Goal: Obtain resource: Obtain resource

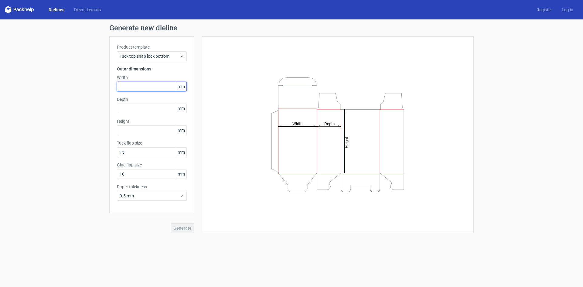
click at [147, 86] on input "text" at bounding box center [152, 87] width 70 height 10
click at [178, 88] on span "mm" at bounding box center [181, 86] width 11 height 9
click at [183, 86] on span "mm" at bounding box center [181, 86] width 11 height 9
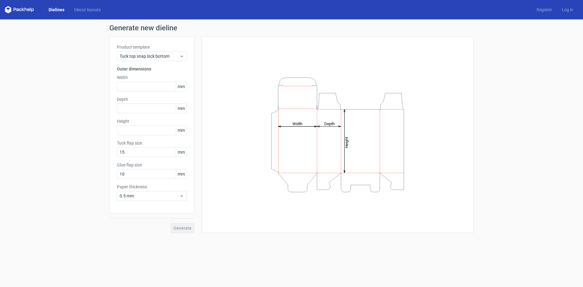
click at [156, 91] on div "Product template Tuck top snap lock bottom Outer dimensions Width mm Depth mm H…" at bounding box center [151, 124] width 85 height 177
click at [156, 87] on input "text" at bounding box center [152, 87] width 70 height 10
click at [157, 59] on div "Tuck top snap lock bottom" at bounding box center [152, 56] width 70 height 10
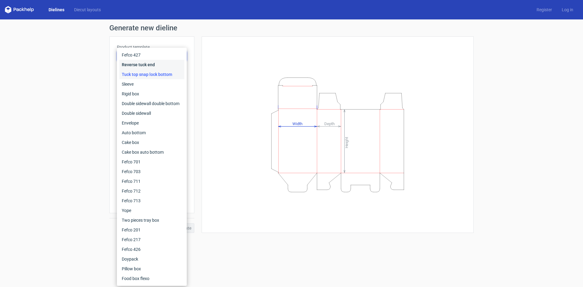
click at [157, 66] on div "Reverse tuck end" at bounding box center [151, 65] width 65 height 10
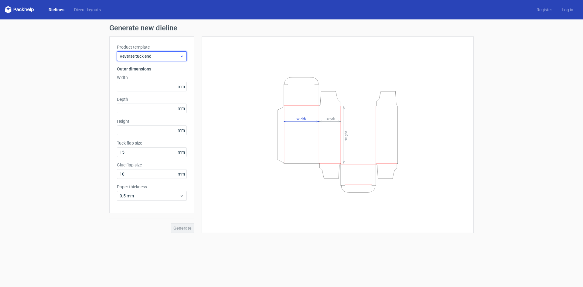
click at [158, 56] on span "Reverse tuck end" at bounding box center [150, 56] width 60 height 6
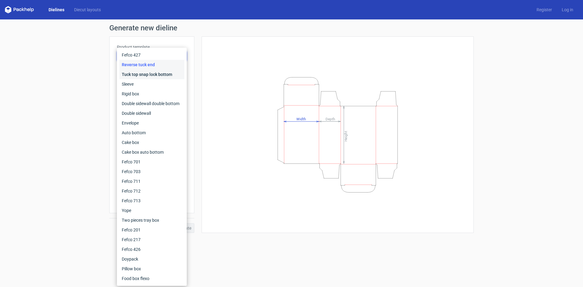
click at [152, 75] on div "Tuck top snap lock bottom" at bounding box center [151, 74] width 65 height 10
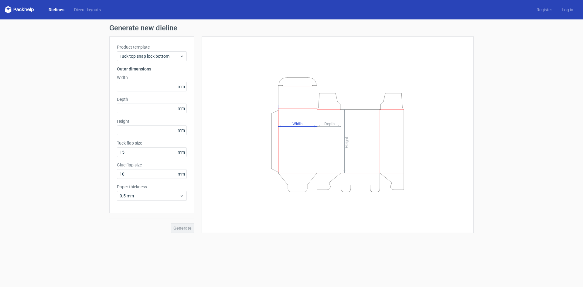
click at [160, 61] on div "Product template Tuck top snap lock bottom Outer dimensions Width mm Depth mm H…" at bounding box center [151, 124] width 85 height 177
click at [157, 57] on span "Tuck top snap lock bottom" at bounding box center [150, 56] width 60 height 6
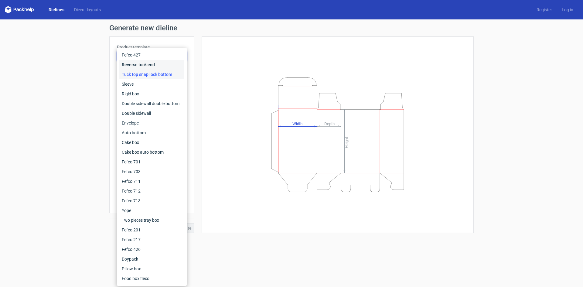
click at [152, 68] on div "Reverse tuck end" at bounding box center [151, 65] width 65 height 10
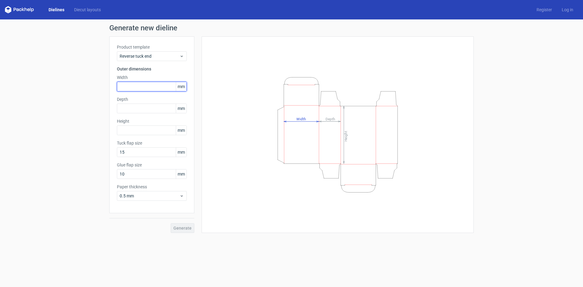
click at [129, 86] on input "text" at bounding box center [152, 87] width 70 height 10
drag, startPoint x: 142, startPoint y: 84, endPoint x: 146, endPoint y: 85, distance: 3.7
click at [142, 85] on input "text" at bounding box center [152, 87] width 70 height 10
type input "85"
click at [128, 103] on div "Depth mm" at bounding box center [152, 104] width 70 height 17
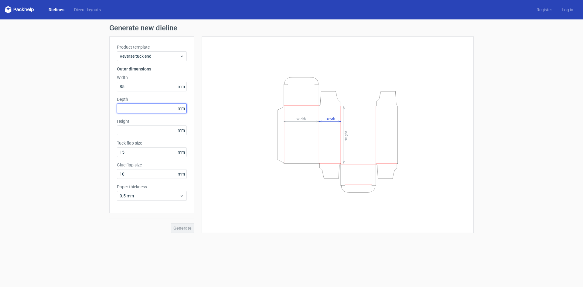
click at [128, 106] on input "text" at bounding box center [152, 108] width 70 height 10
type input "7"
type input "47"
click at [130, 133] on input "text" at bounding box center [152, 130] width 70 height 10
click at [128, 107] on input "47" at bounding box center [152, 108] width 70 height 10
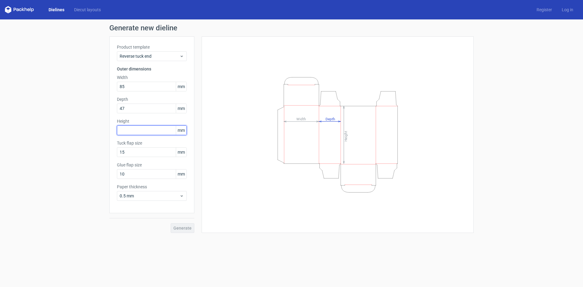
click at [124, 127] on input "text" at bounding box center [152, 130] width 70 height 10
type input "125"
click at [185, 228] on span "Generate" at bounding box center [182, 228] width 18 height 4
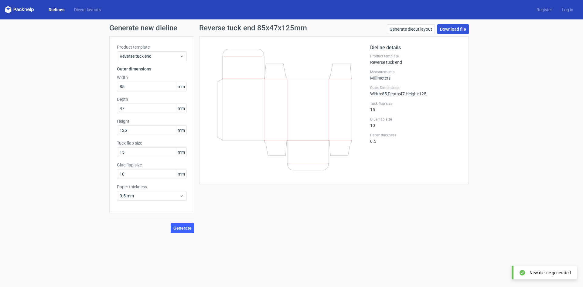
click at [453, 28] on link "Download file" at bounding box center [453, 29] width 32 height 10
click at [421, 46] on h2 "Dieline details" at bounding box center [415, 47] width 91 height 7
click at [420, 29] on link "Generate diecut layout" at bounding box center [411, 29] width 48 height 10
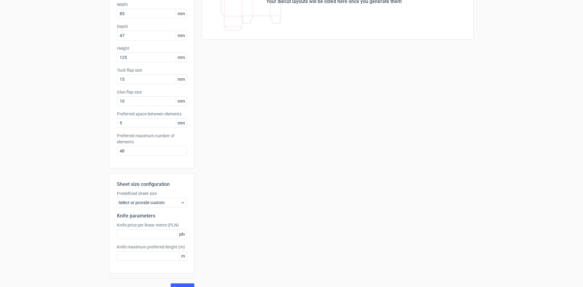
scroll to position [84, 0]
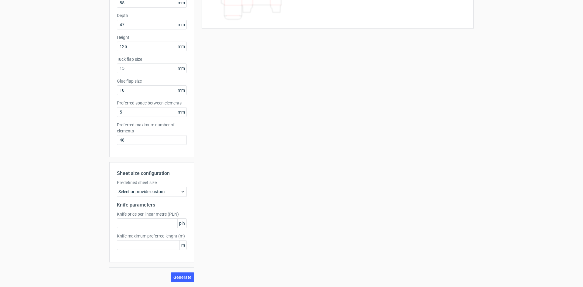
click at [142, 194] on div "Select or provide custom" at bounding box center [152, 192] width 70 height 10
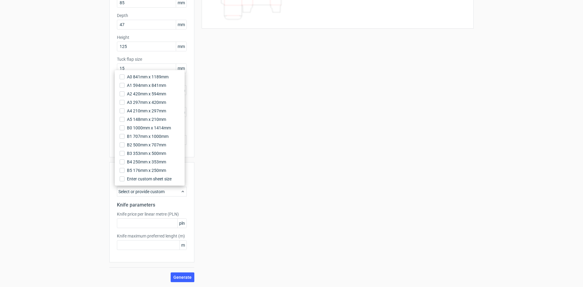
click at [306, 144] on div "Your diecut layouts will be listed here once you generate them Height Depth Wid…" at bounding box center [333, 117] width 279 height 329
